Goal: Find specific page/section: Find specific page/section

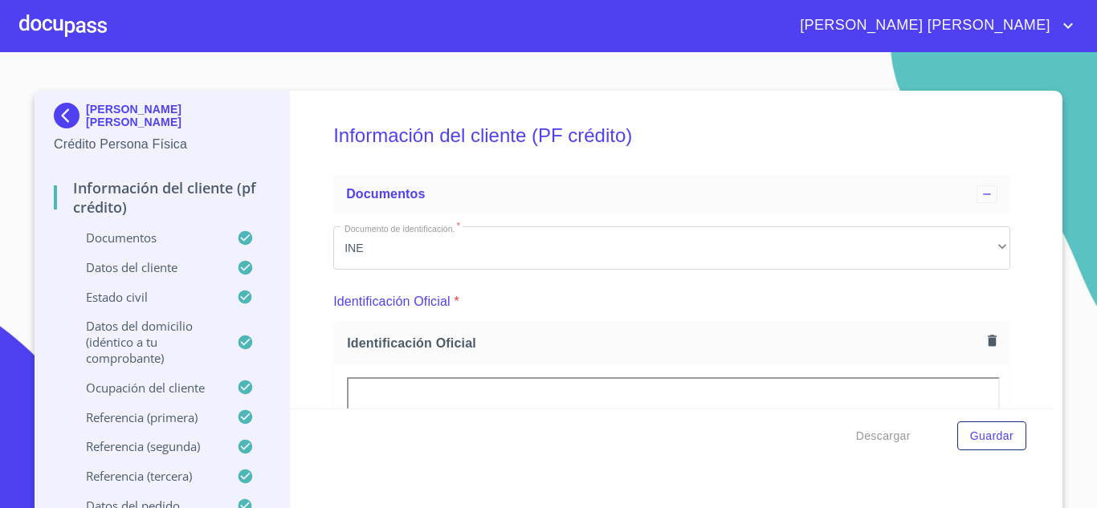
scroll to position [958, 0]
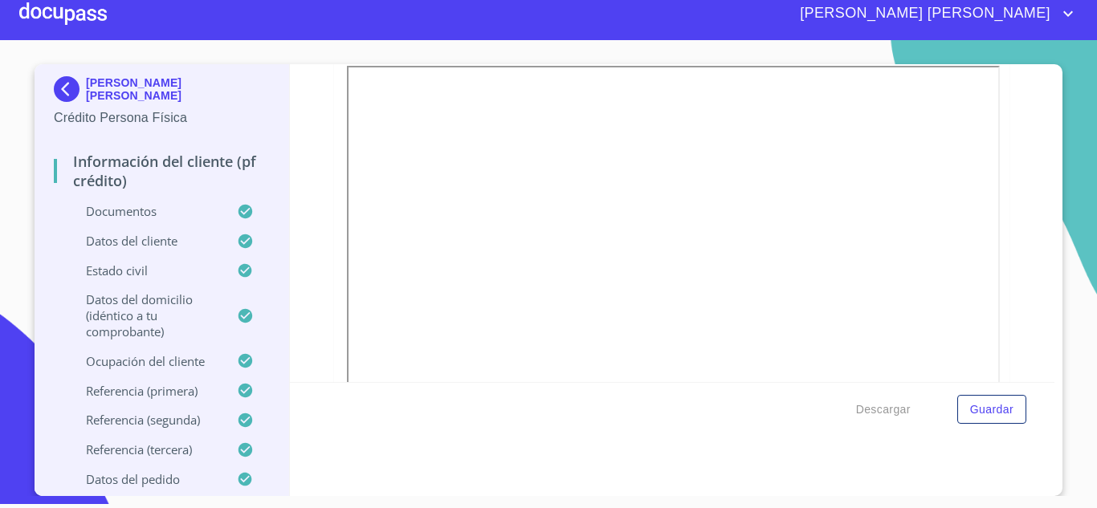
click at [112, 22] on div "[PERSON_NAME] [PERSON_NAME]" at bounding box center [592, 14] width 971 height 26
click at [91, 24] on div at bounding box center [63, 13] width 88 height 51
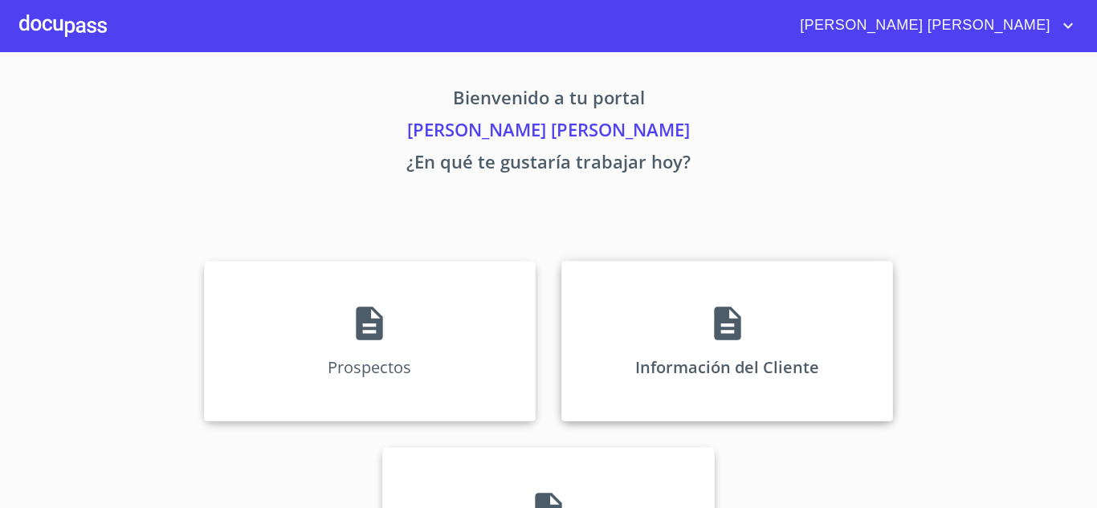
click at [632, 318] on div "Información del Cliente" at bounding box center [727, 341] width 332 height 161
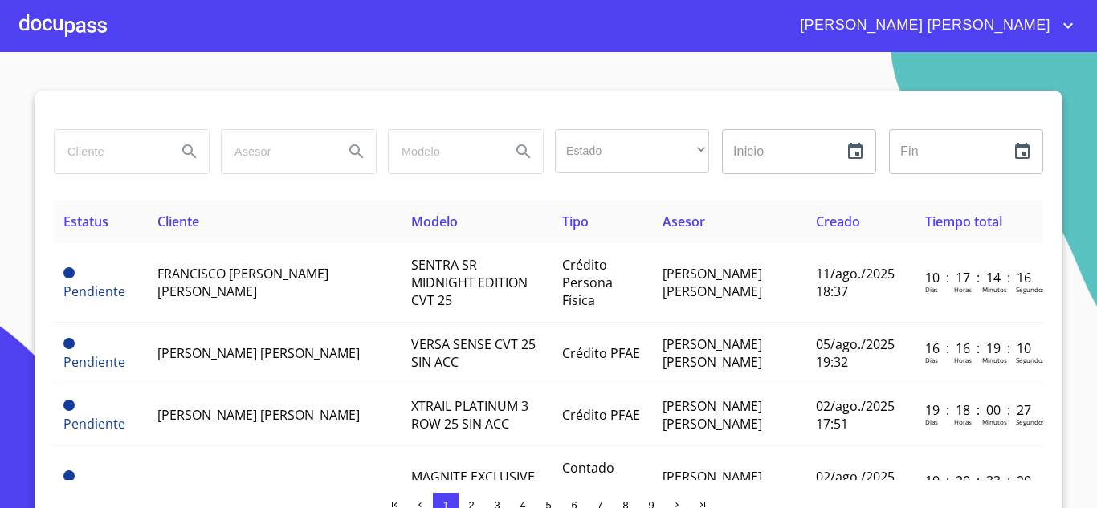
click at [99, 153] on input "search" at bounding box center [109, 151] width 109 height 43
type input "[PERSON_NAME]"
click at [182, 148] on icon "Search" at bounding box center [189, 151] width 19 height 19
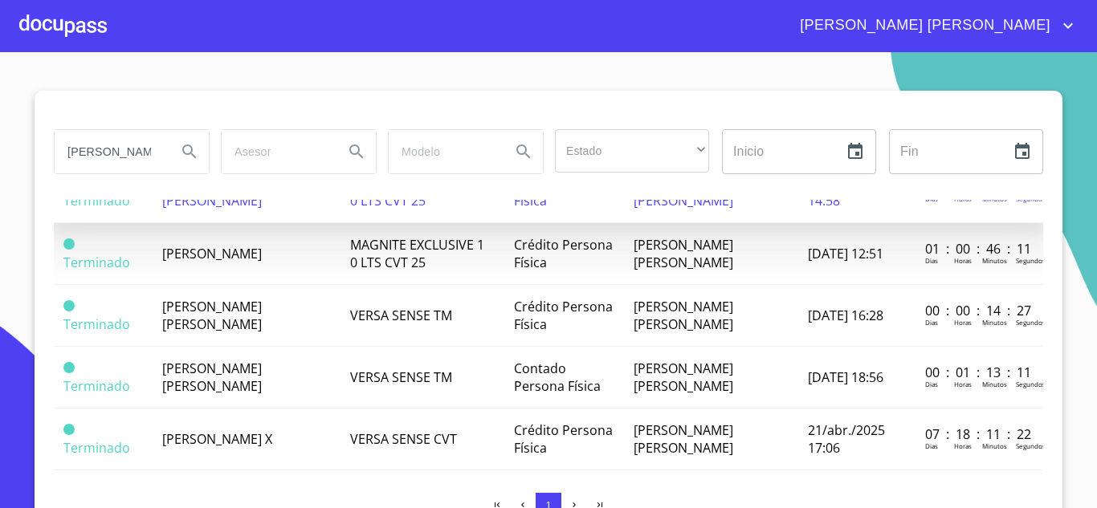
scroll to position [161, 0]
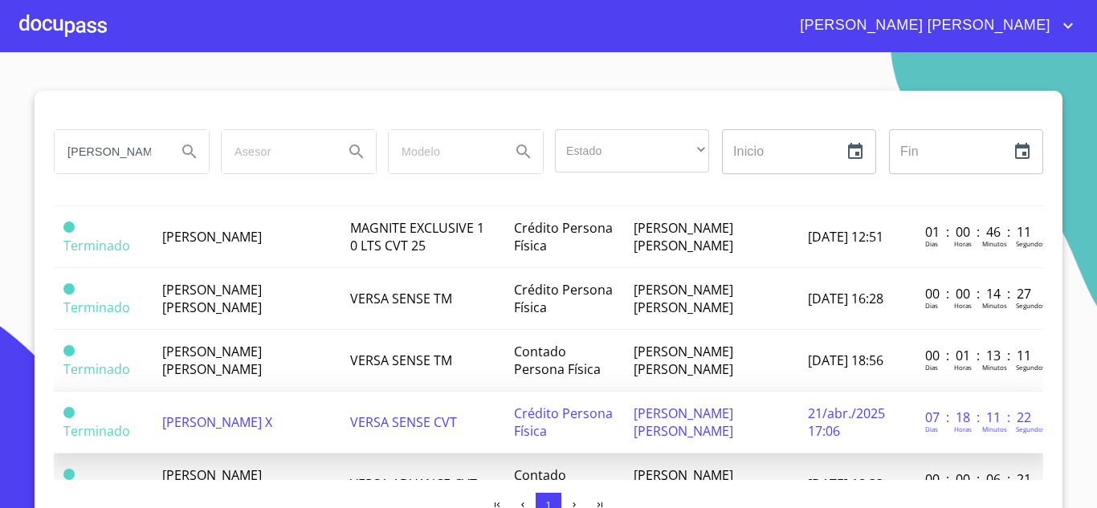
click at [224, 408] on td "[PERSON_NAME] X" at bounding box center [247, 423] width 189 height 62
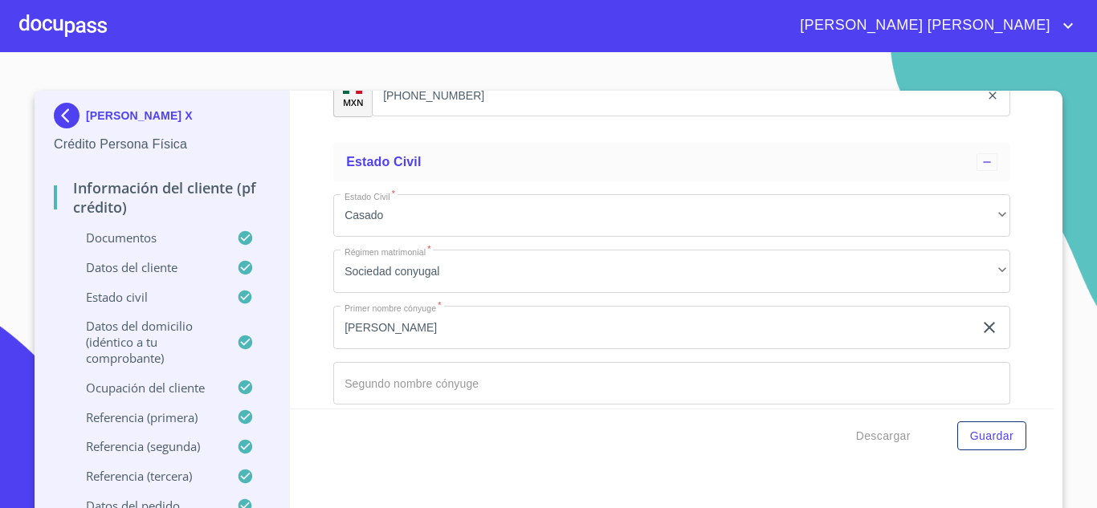
scroll to position [5797, 0]
